Goal: Information Seeking & Learning: Find specific fact

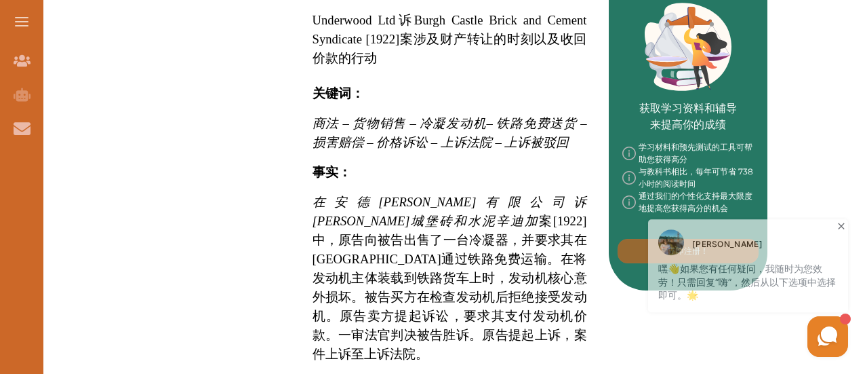
scroll to position [584, 0]
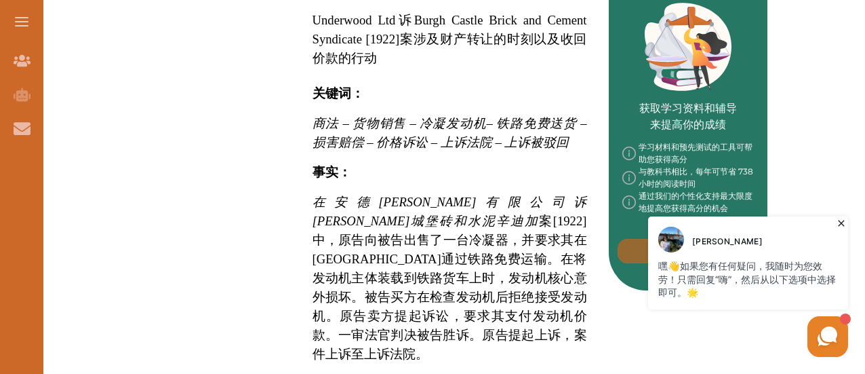
click at [313, 195] on font "在安德伍德有限公司诉伯格城堡砖和水泥辛迪加" at bounding box center [449, 211] width 275 height 33
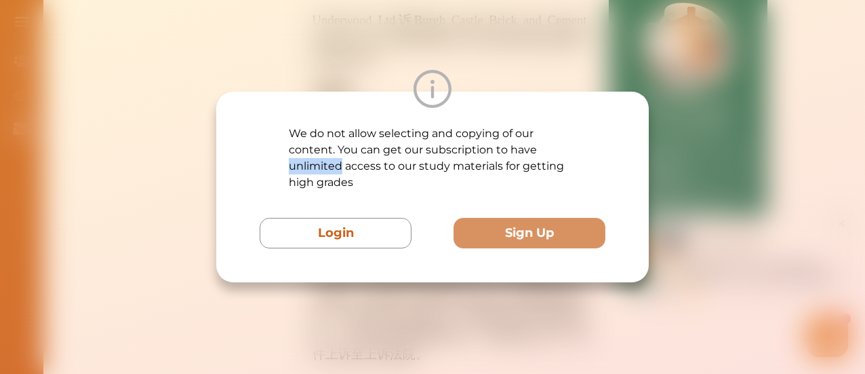
click at [313, 170] on p "We do not allow selecting and copying of our content. You can get our subscript…" at bounding box center [433, 157] width 288 height 65
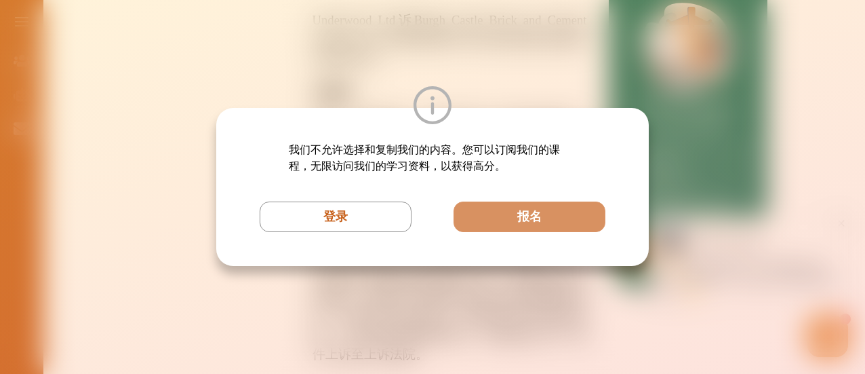
click at [460, 55] on div "我们不允许选择和复制我们的内容。您可以订阅我们的课程，无限访问我们的学习资料，以获得高分。 登录 报名" at bounding box center [432, 187] width 865 height 374
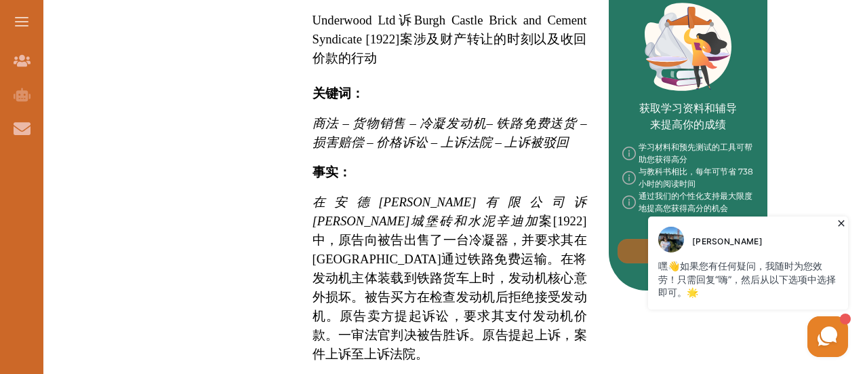
click at [843, 225] on icon at bounding box center [841, 223] width 6 height 6
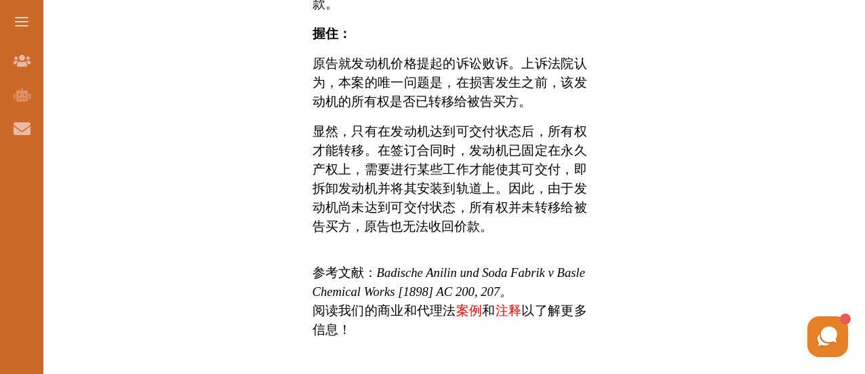
scroll to position [1013, 0]
drag, startPoint x: 479, startPoint y: 174, endPoint x: 398, endPoint y: 114, distance: 100.7
click at [398, 122] on p "显然，只有在发动机达到可交付状态后，所有权才能转移。在签订合同时，发动机已固定在永久产权上，需要进行某些工作才能使其可交付，即拆卸发动机并将其安装到轨道上。因…" at bounding box center [449, 179] width 275 height 114
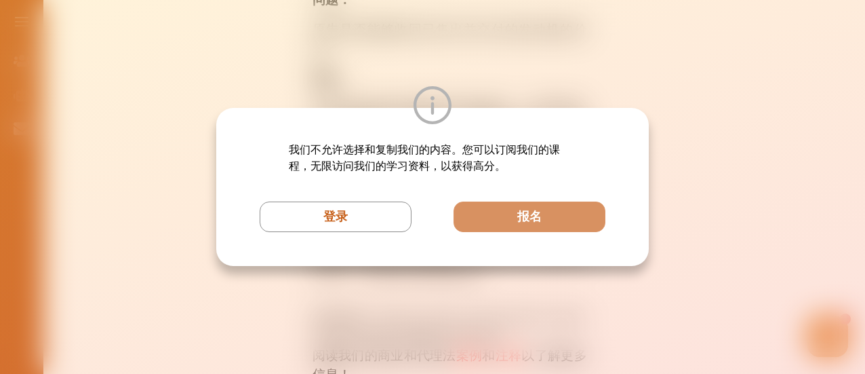
scroll to position [963, 0]
click at [480, 58] on div "我们不允许选择和复制我们的内容。您可以订阅我们的课程，无限访问我们的学习资料，以获得高分。 登录 报名" at bounding box center [432, 187] width 865 height 374
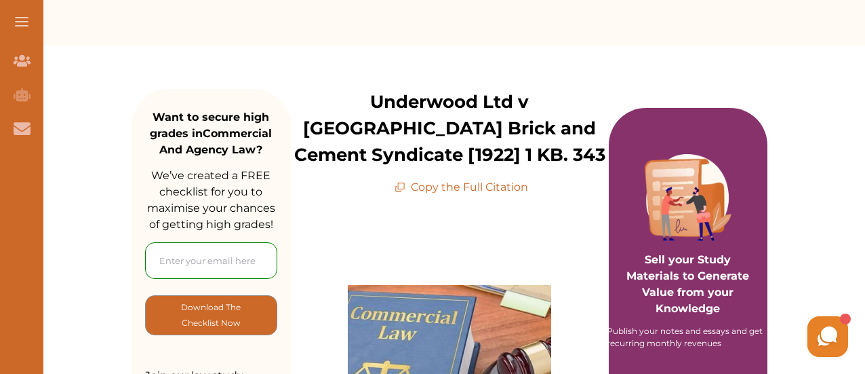
scroll to position [120, 0]
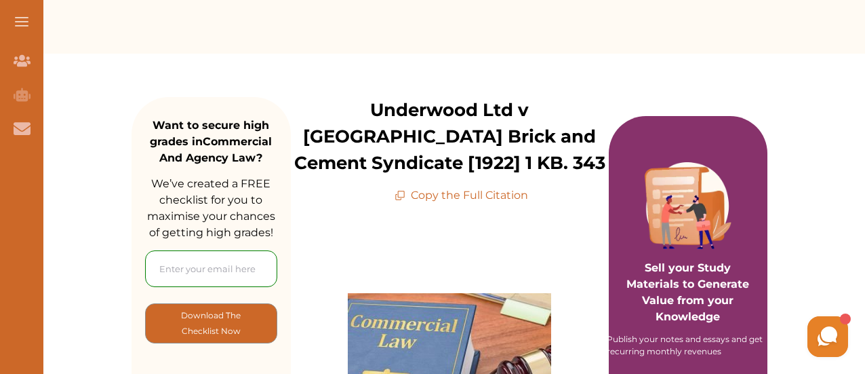
click at [476, 193] on p "Copy the Full Citation" at bounding box center [462, 195] width 134 height 16
click at [448, 197] on p "Copy the Full Citation" at bounding box center [462, 195] width 134 height 16
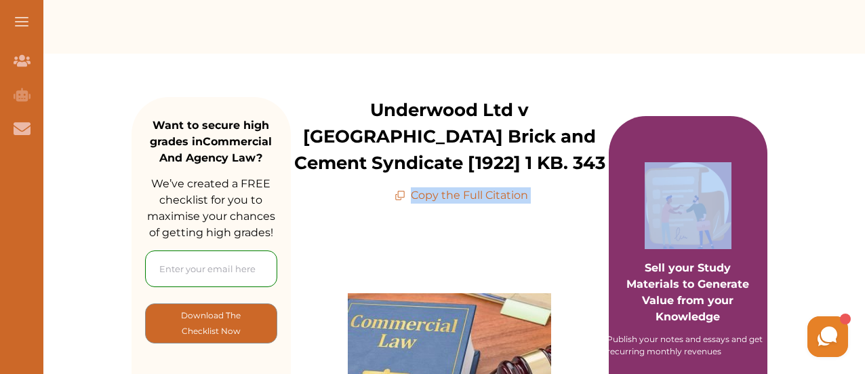
click at [448, 197] on p "Copy the Full Citation" at bounding box center [462, 195] width 134 height 16
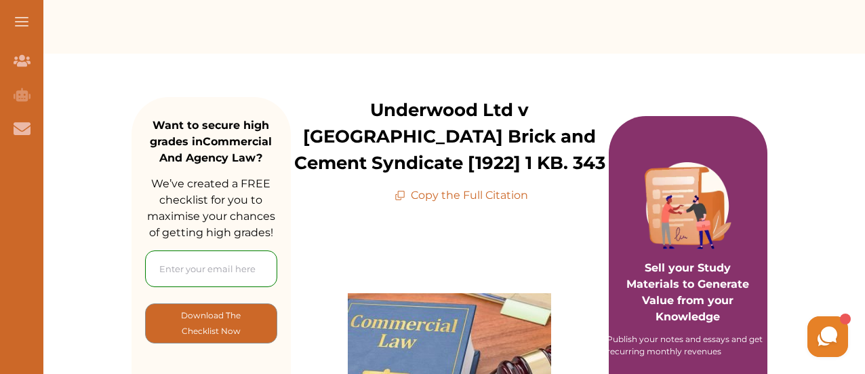
click at [403, 199] on icon at bounding box center [400, 195] width 11 height 11
click at [402, 197] on icon at bounding box center [401, 193] width 7 height 7
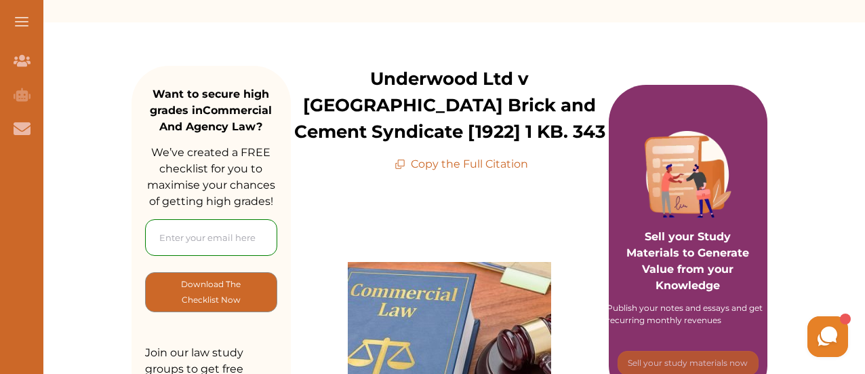
scroll to position [0, 0]
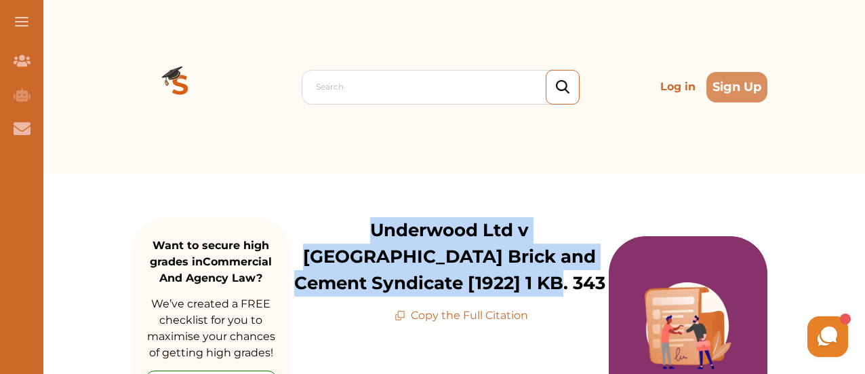
drag, startPoint x: 310, startPoint y: 238, endPoint x: 517, endPoint y: 281, distance: 211.3
click at [517, 281] on p "Underwood Ltd v Burgh Castle Brick and Cement Syndicate [1922] 1 KB. 343" at bounding box center [450, 256] width 318 height 79
click at [415, 276] on p "Underwood Ltd v Burgh Castle Brick and Cement Syndicate [1922] 1 KB. 343" at bounding box center [450, 256] width 318 height 79
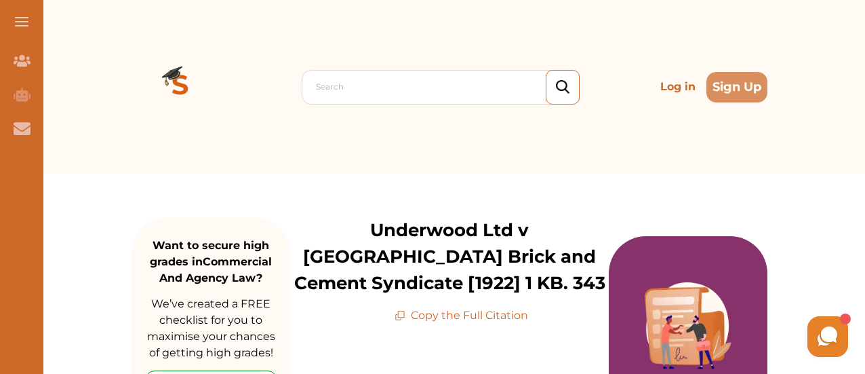
click at [439, 318] on p "Copy the Full Citation" at bounding box center [462, 315] width 134 height 16
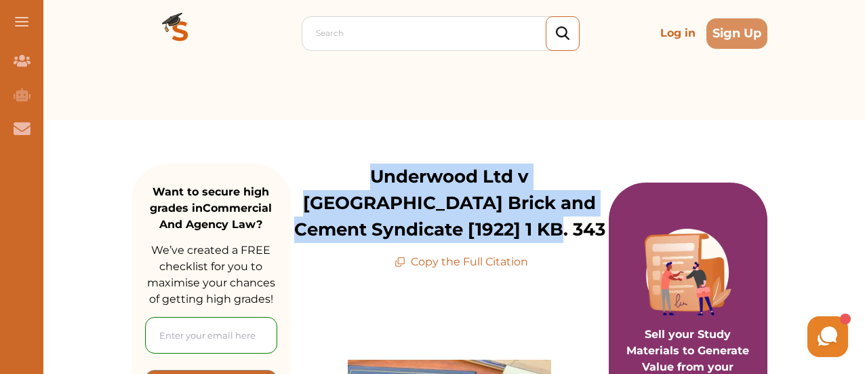
drag, startPoint x: 312, startPoint y: 180, endPoint x: 526, endPoint y: 222, distance: 218.3
click at [526, 222] on p "Underwood Ltd v Burgh Castle Brick and Cement Syndicate [1922] 1 KB. 343" at bounding box center [450, 202] width 318 height 79
copy p "Underwood Ltd v Burgh Castle Brick and Cement Syndicate [1922] 1 KB. 343"
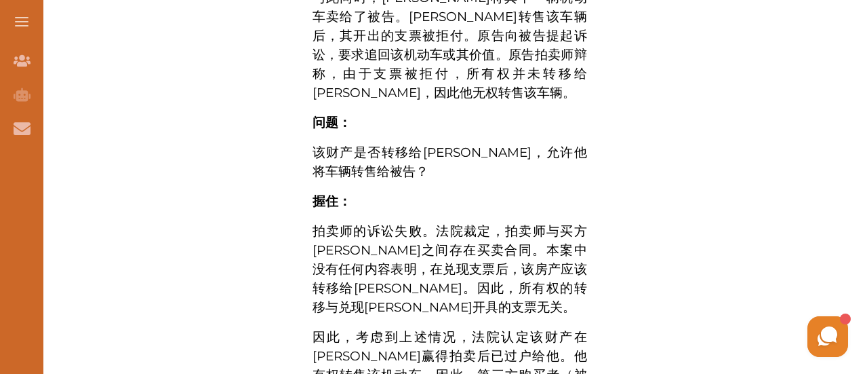
scroll to position [976, 0]
